Goal: Information Seeking & Learning: Understand process/instructions

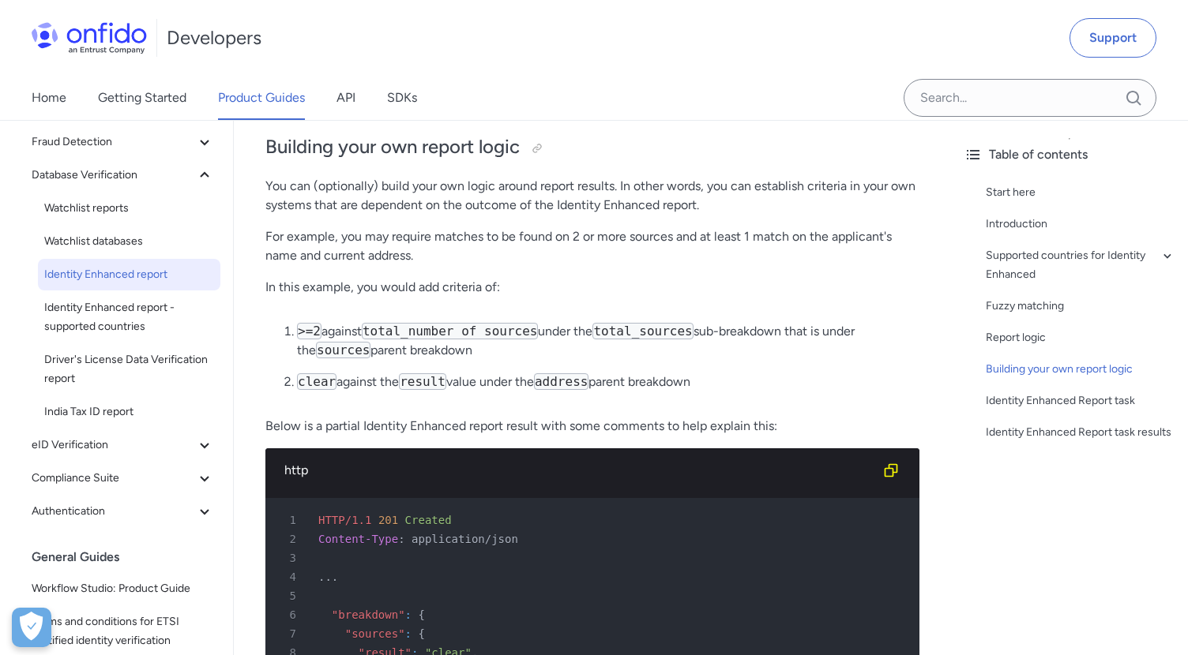
scroll to position [3239, 0]
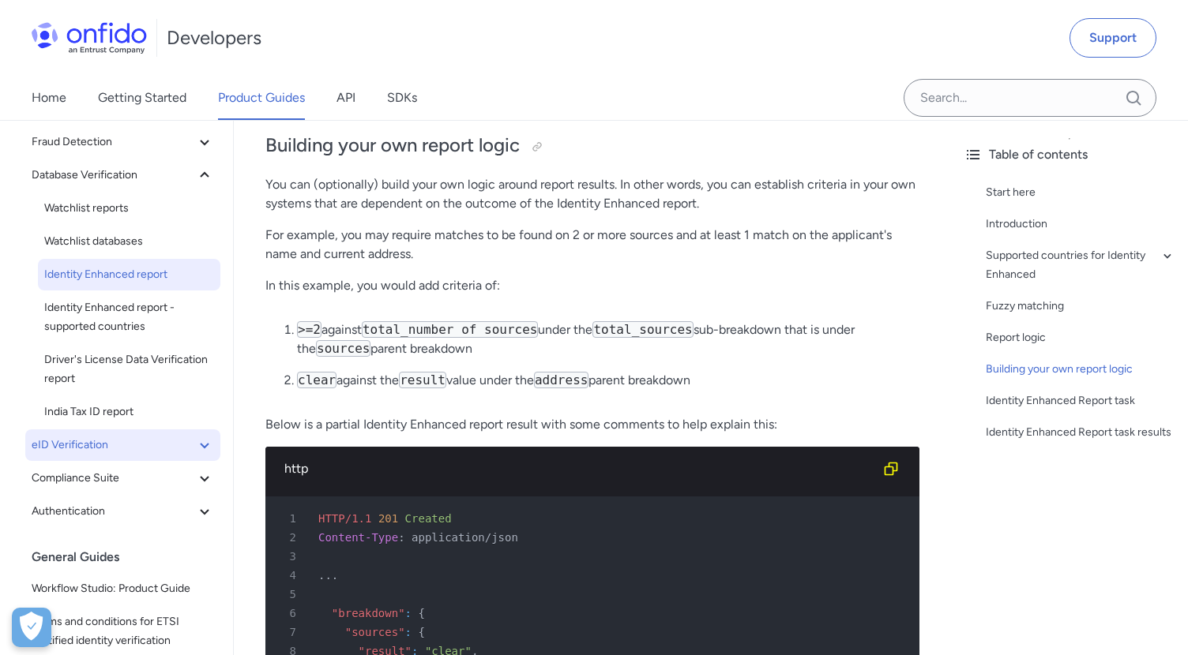
click at [146, 453] on span "eID Verification" at bounding box center [113, 445] width 163 height 19
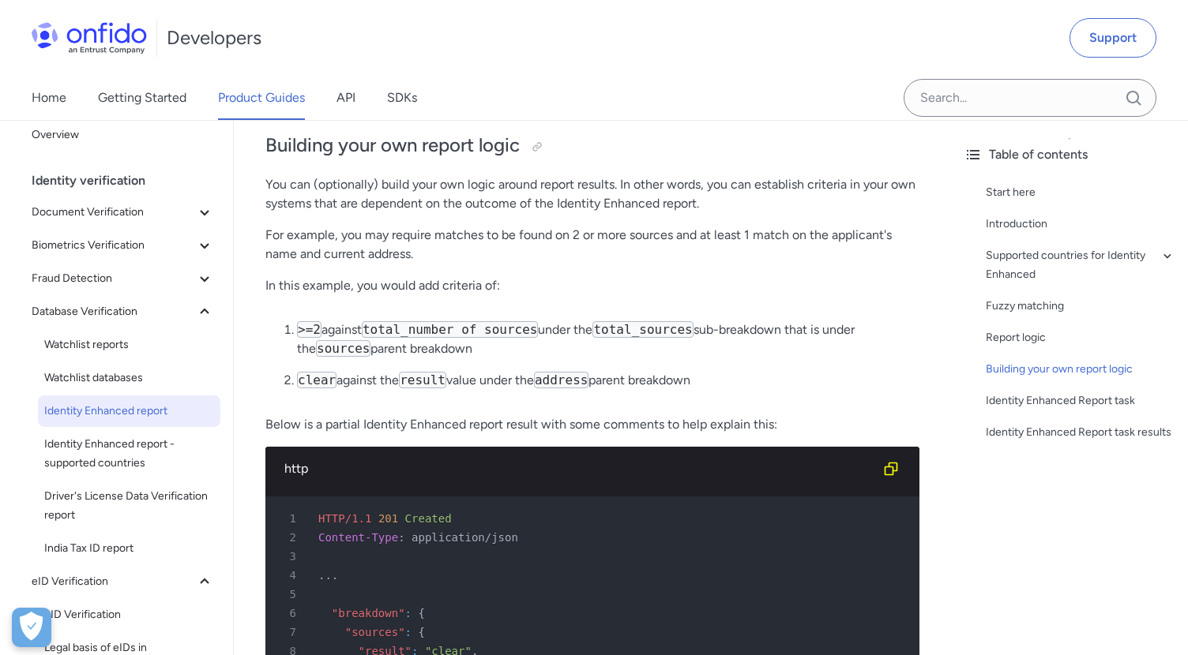
scroll to position [13, 0]
click at [148, 224] on button "Document Verification" at bounding box center [122, 213] width 195 height 32
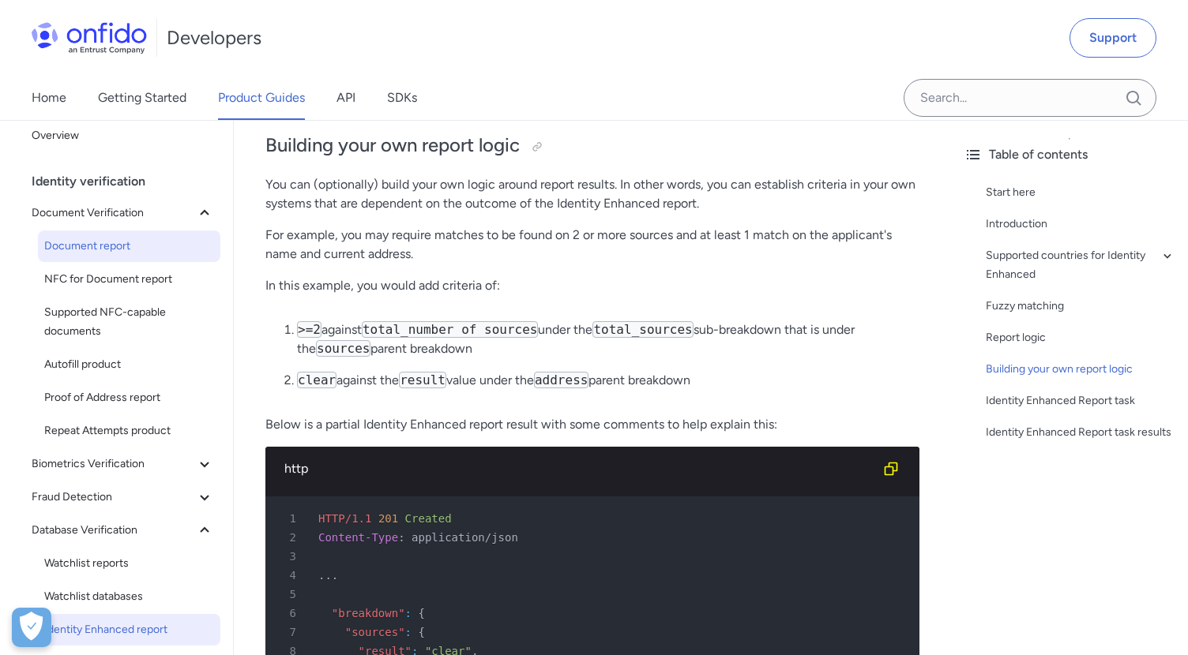
click at [115, 246] on span "Document report" at bounding box center [129, 246] width 170 height 19
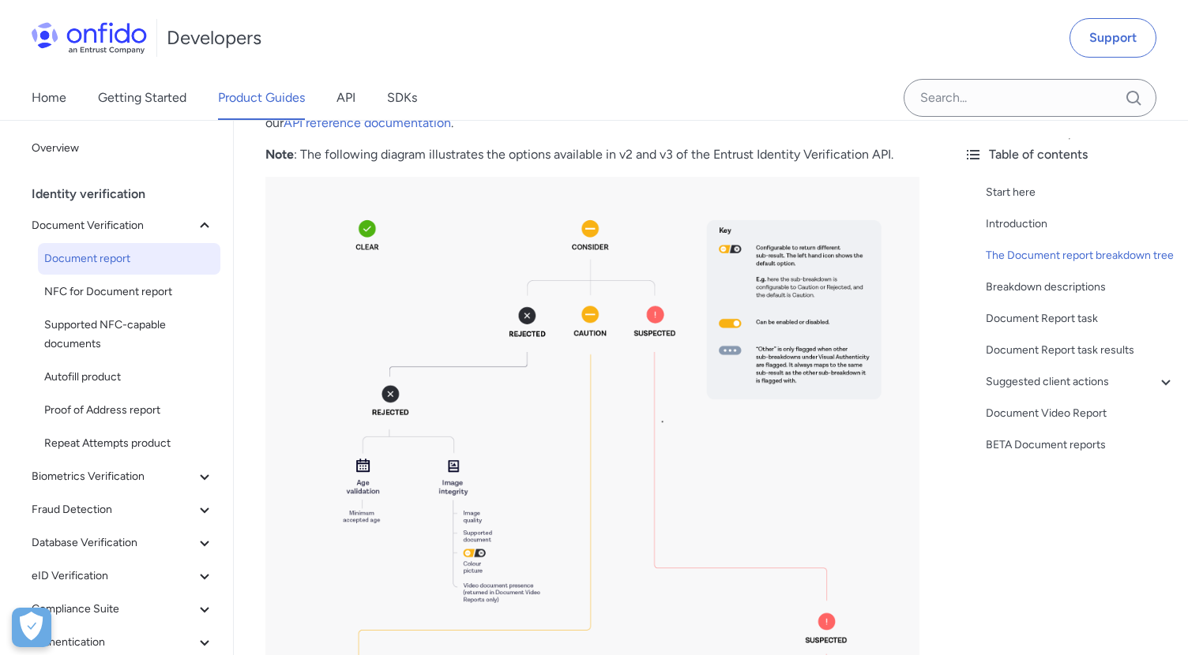
scroll to position [1271, 0]
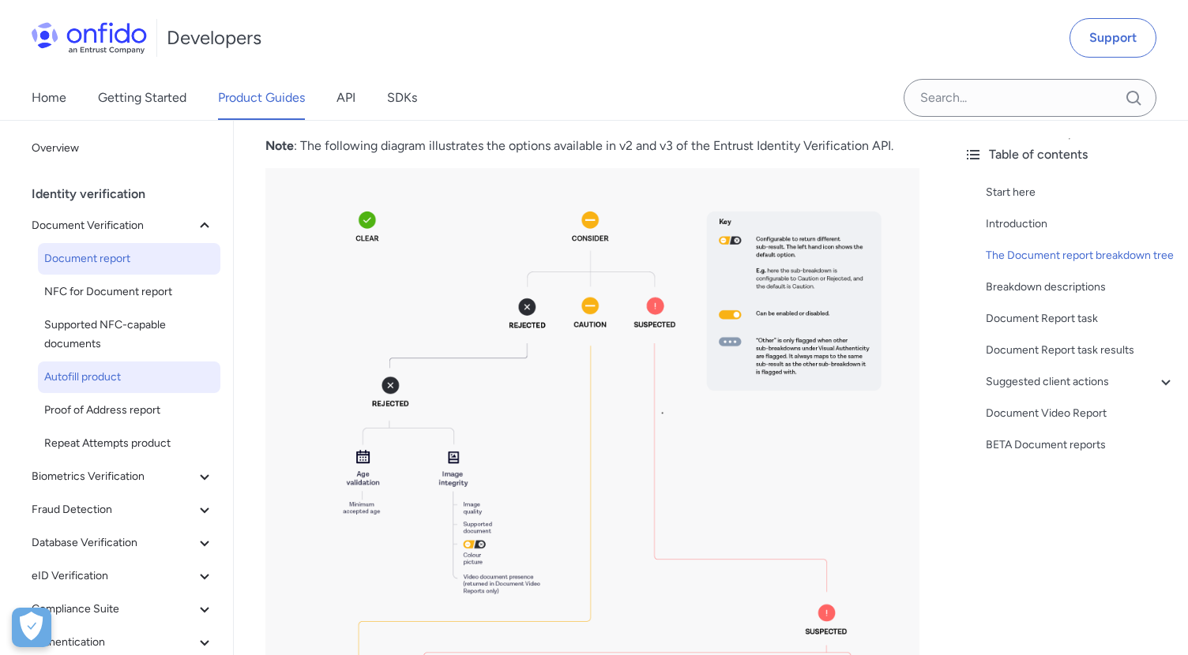
click at [133, 381] on span "Autofill product" at bounding box center [129, 377] width 170 height 19
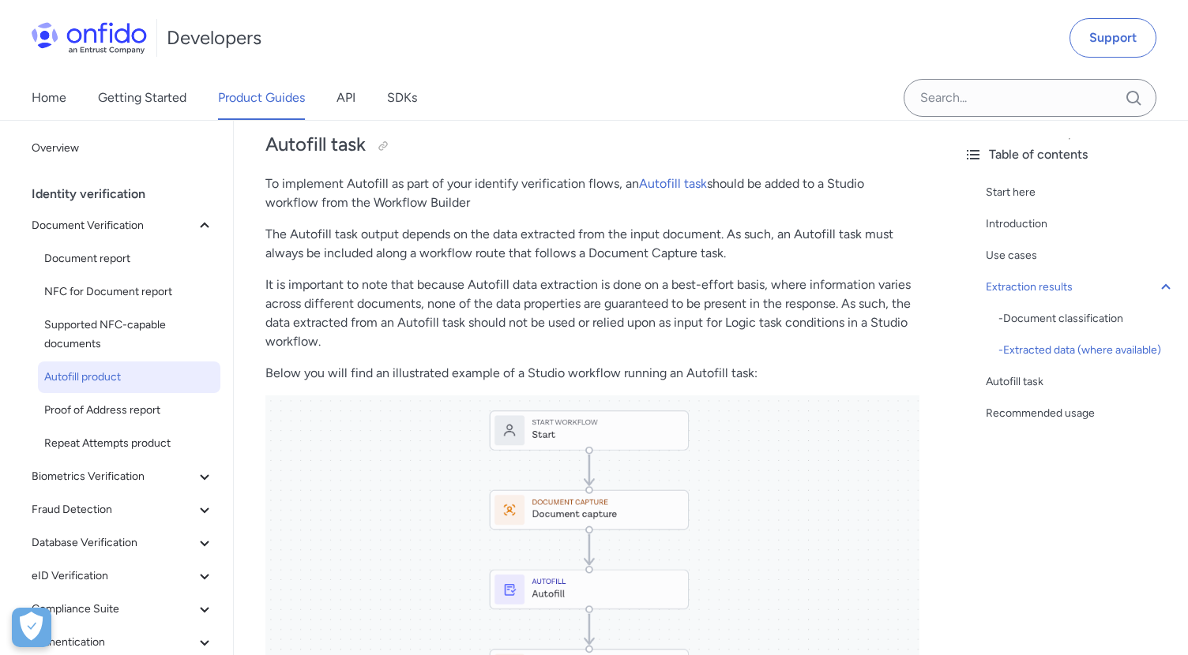
scroll to position [1766, 0]
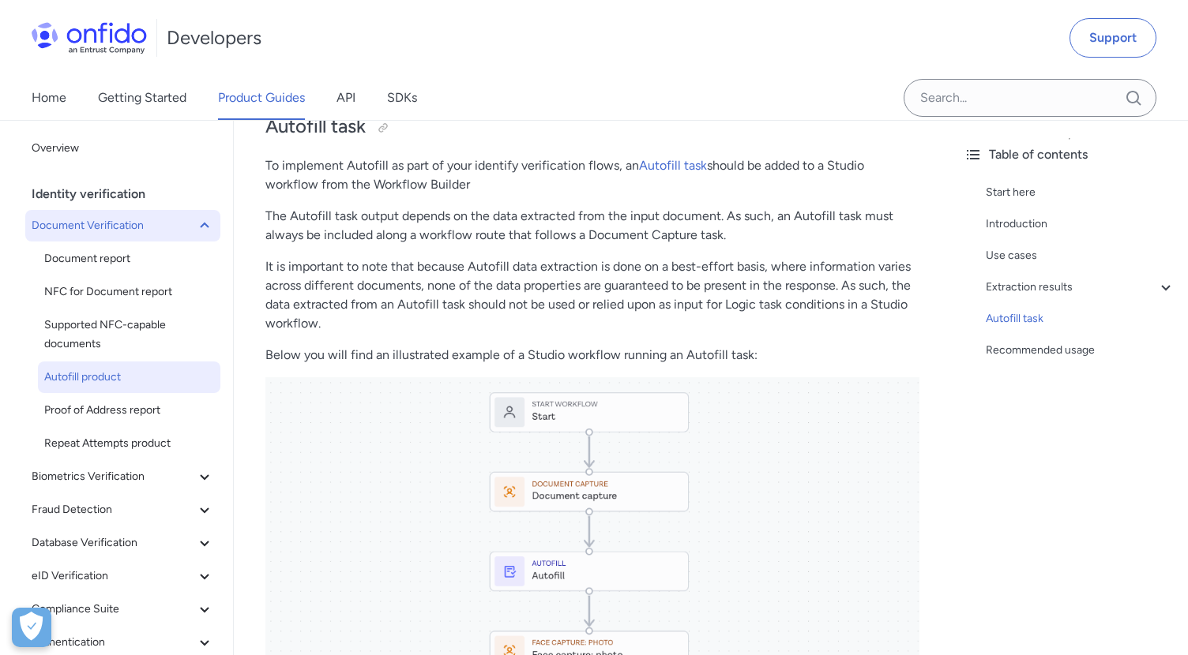
click at [208, 225] on icon at bounding box center [204, 225] width 19 height 19
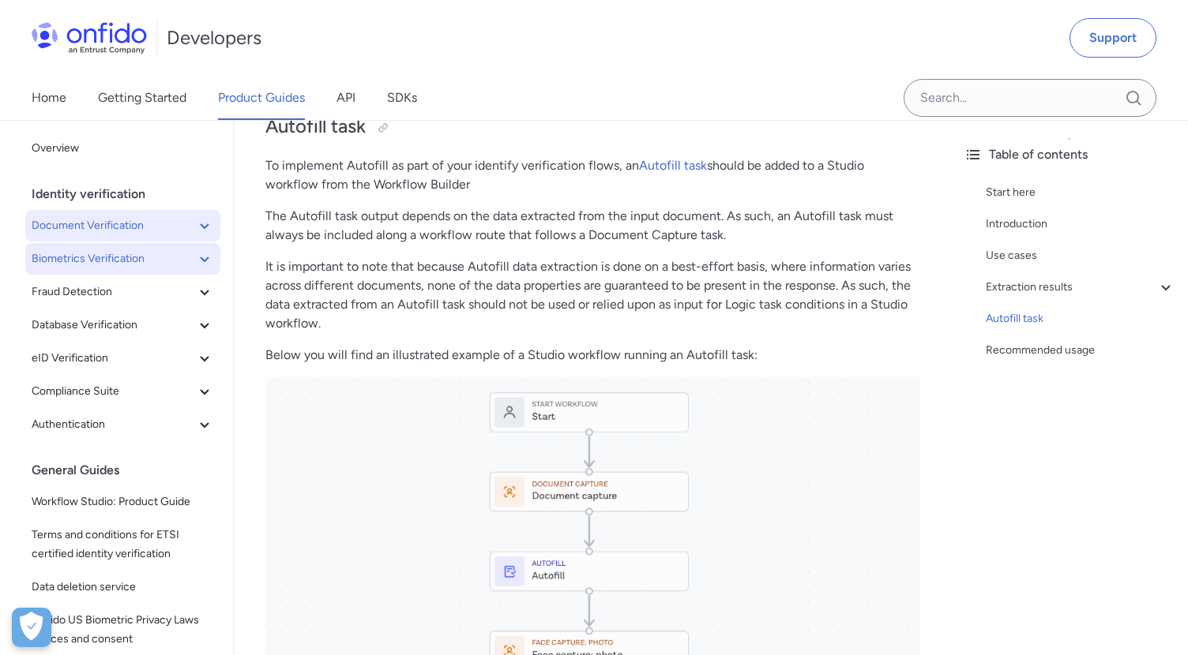
click at [208, 256] on icon at bounding box center [204, 259] width 19 height 19
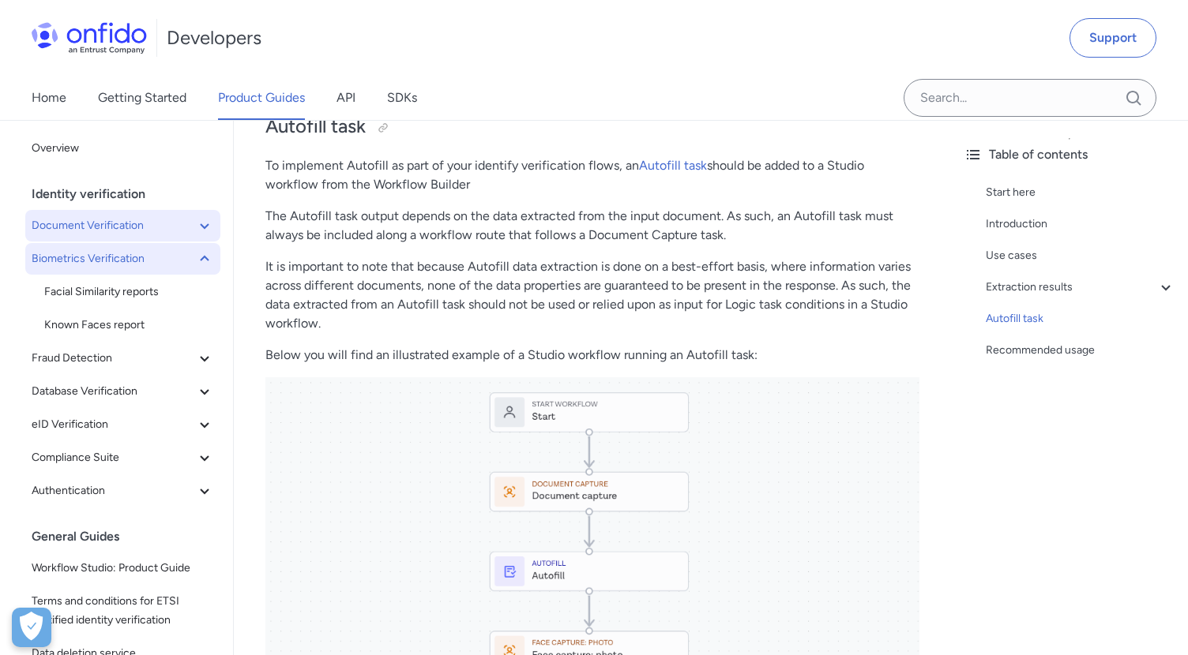
click at [208, 256] on icon at bounding box center [204, 259] width 19 height 19
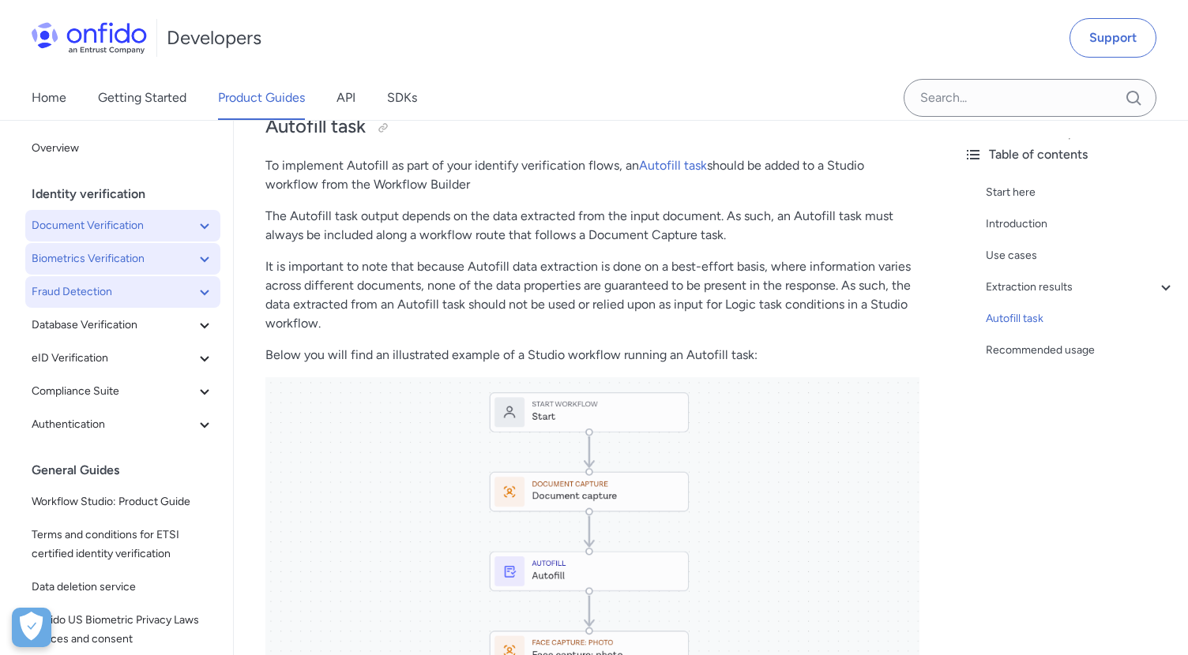
click at [208, 290] on icon at bounding box center [204, 293] width 9 height 6
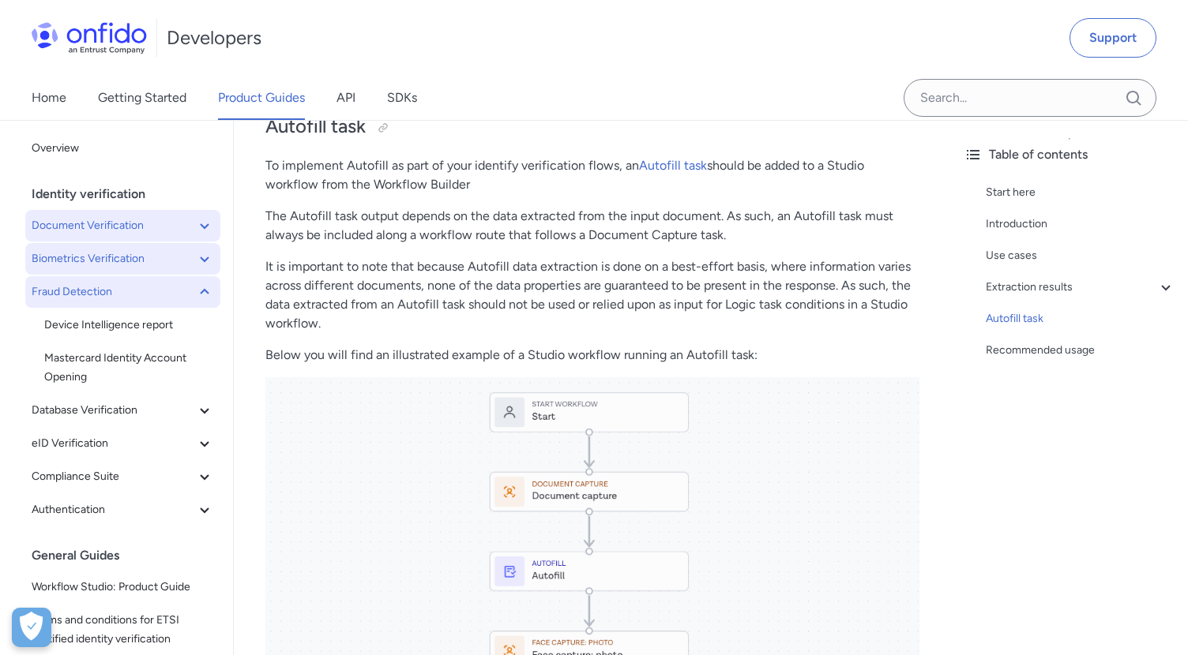
click at [208, 290] on icon at bounding box center [204, 292] width 19 height 19
